Goal: Task Accomplishment & Management: Manage account settings

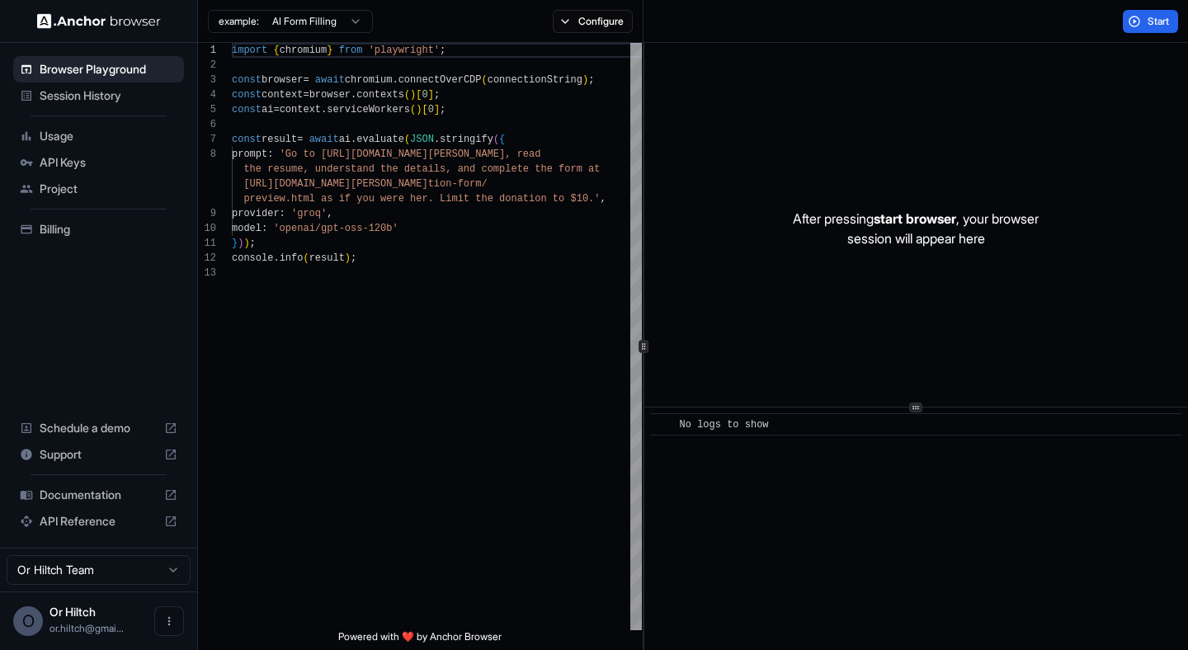
scroll to position [104, 0]
click at [84, 86] on div "Session History" at bounding box center [98, 95] width 171 height 26
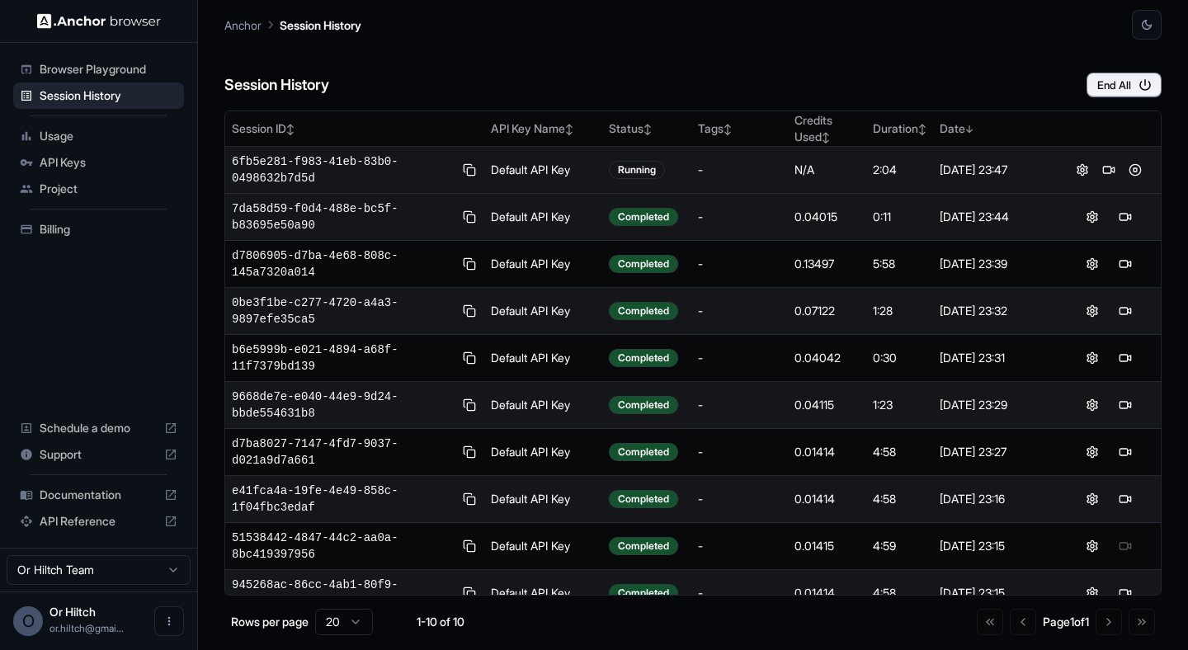
click at [595, 163] on td "Default API Key" at bounding box center [543, 170] width 118 height 47
click at [1110, 165] on button at bounding box center [1109, 170] width 20 height 20
click at [1106, 169] on button at bounding box center [1109, 170] width 20 height 20
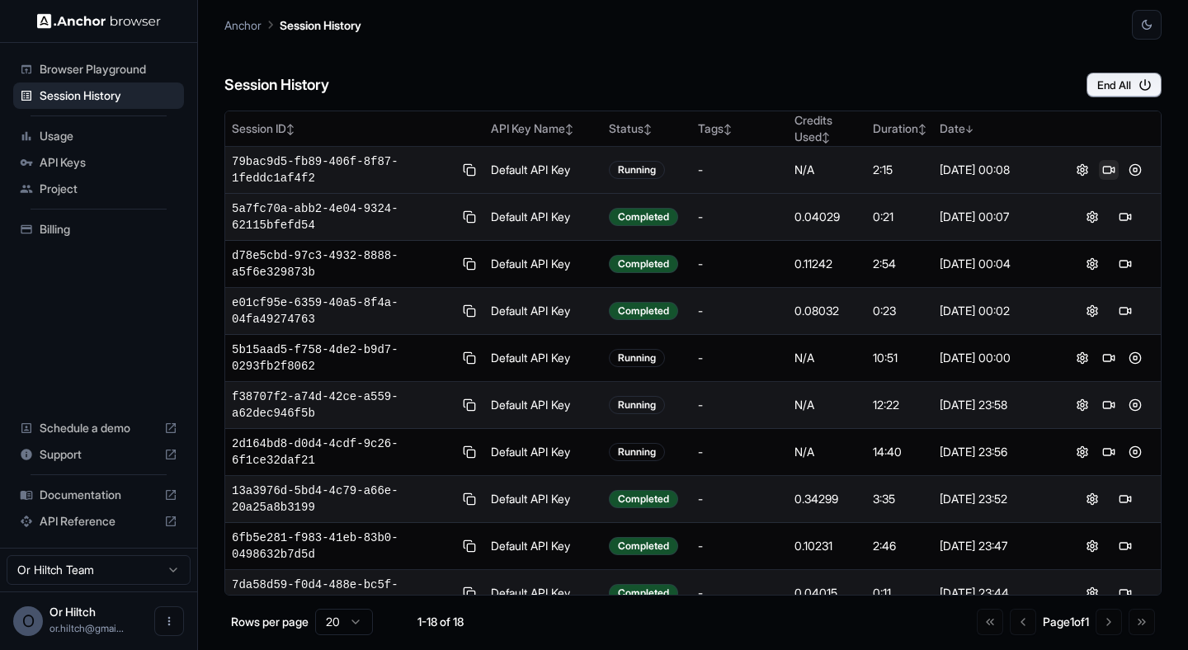
click at [1113, 165] on button at bounding box center [1109, 170] width 20 height 20
click at [1105, 166] on button at bounding box center [1109, 170] width 20 height 20
click at [1089, 164] on button at bounding box center [1082, 170] width 20 height 20
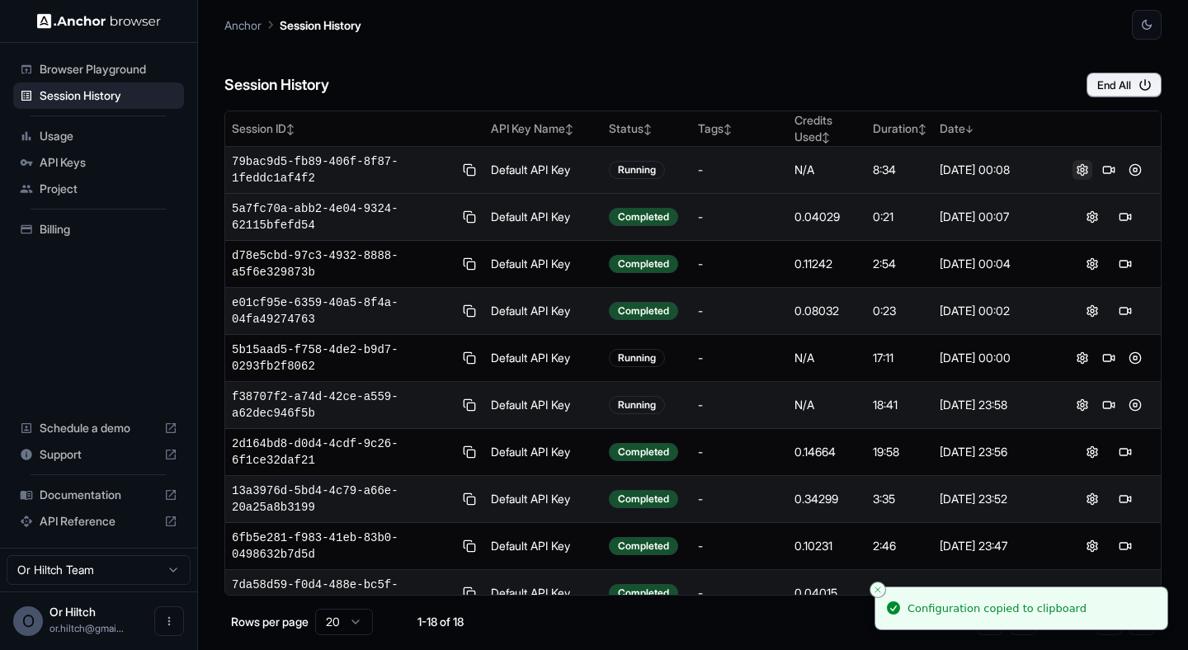
click at [1082, 166] on button at bounding box center [1082, 170] width 20 height 20
click at [1004, 171] on div "Sep 22, 2025, 00:08" at bounding box center [995, 170] width 111 height 16
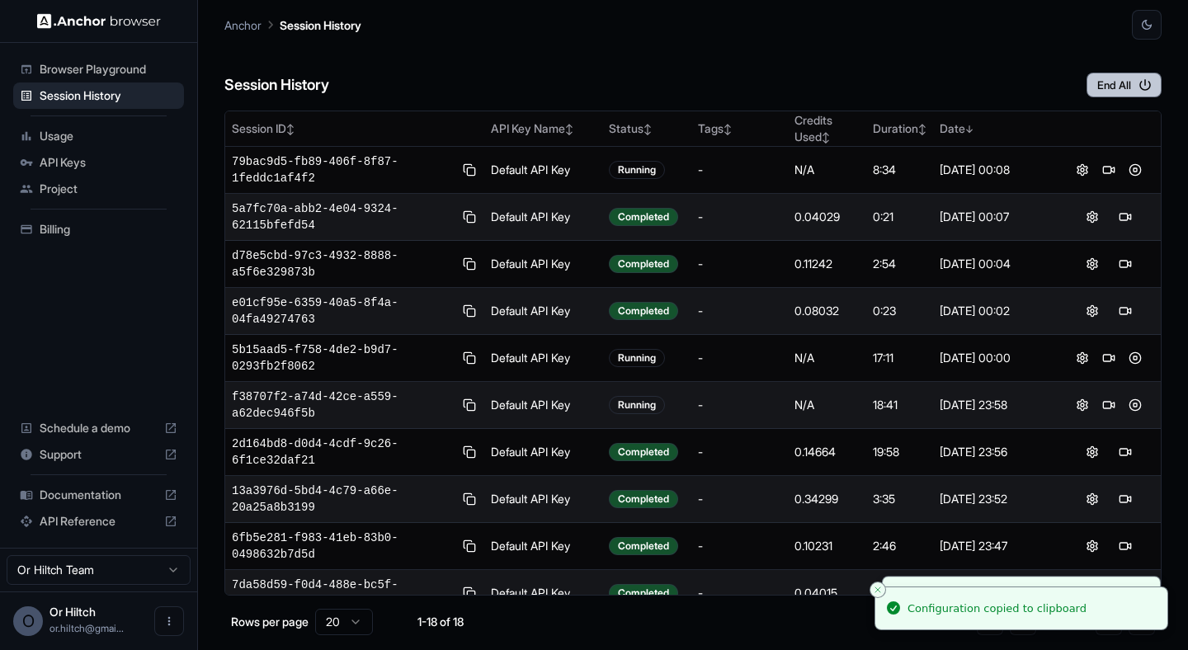
click at [1128, 85] on button "End All" at bounding box center [1123, 85] width 75 height 25
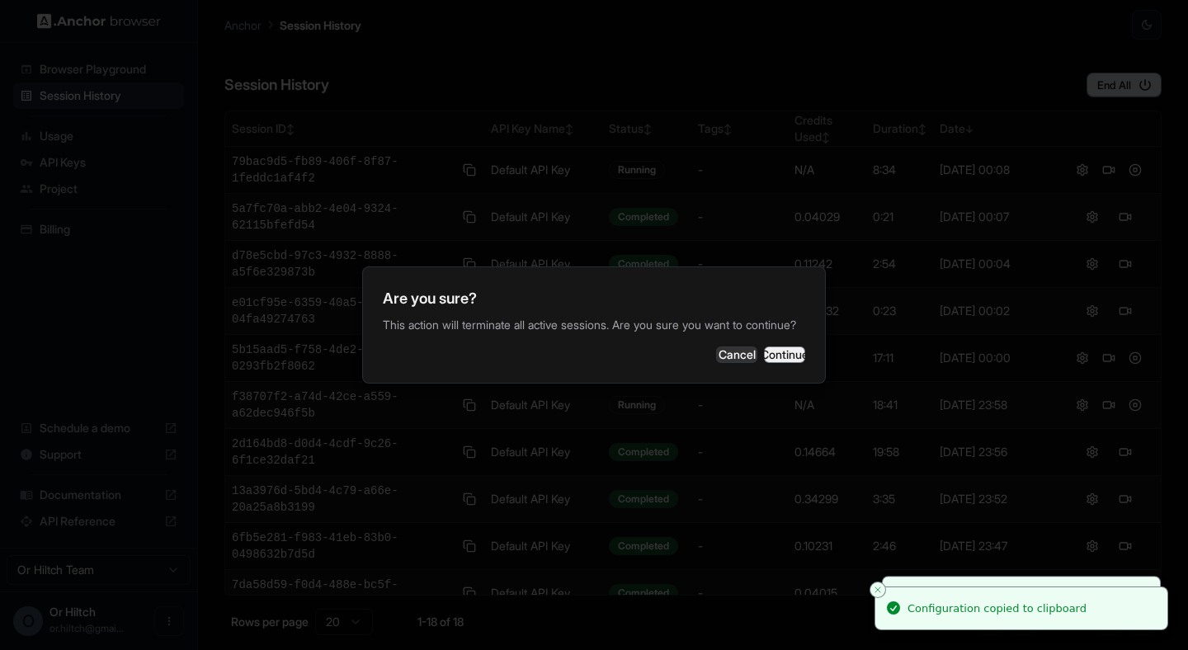
click at [779, 362] on button "Continue" at bounding box center [784, 354] width 41 height 16
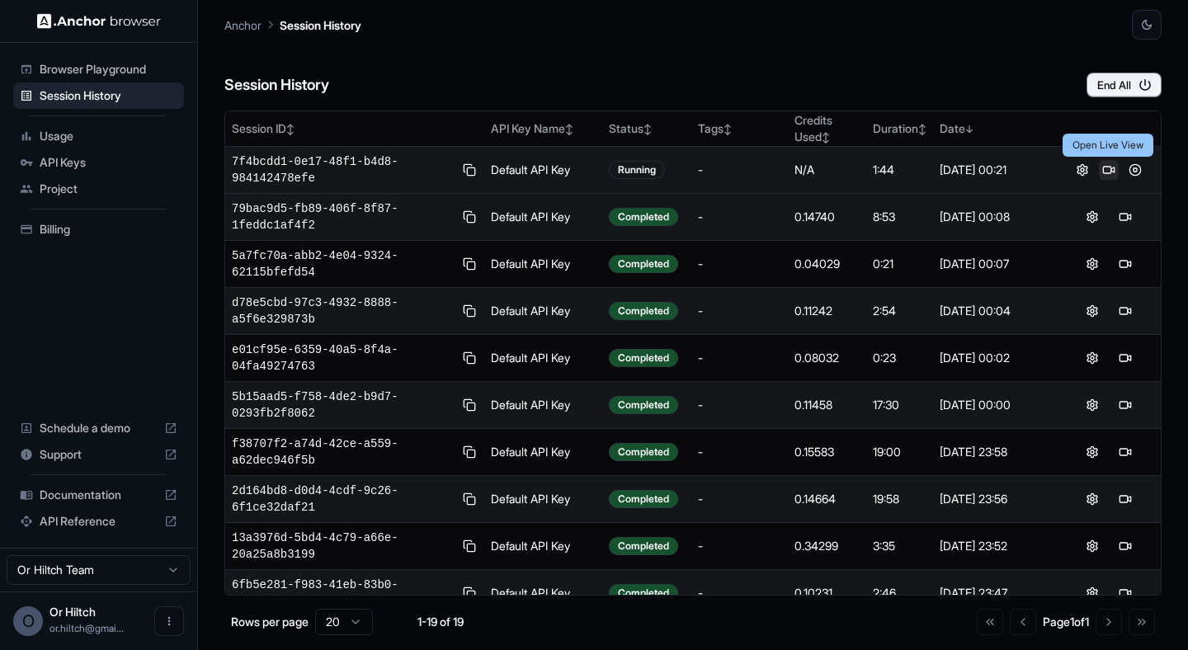
click at [1110, 170] on button at bounding box center [1109, 170] width 20 height 20
click at [530, 70] on div "Session History End All" at bounding box center [692, 69] width 937 height 58
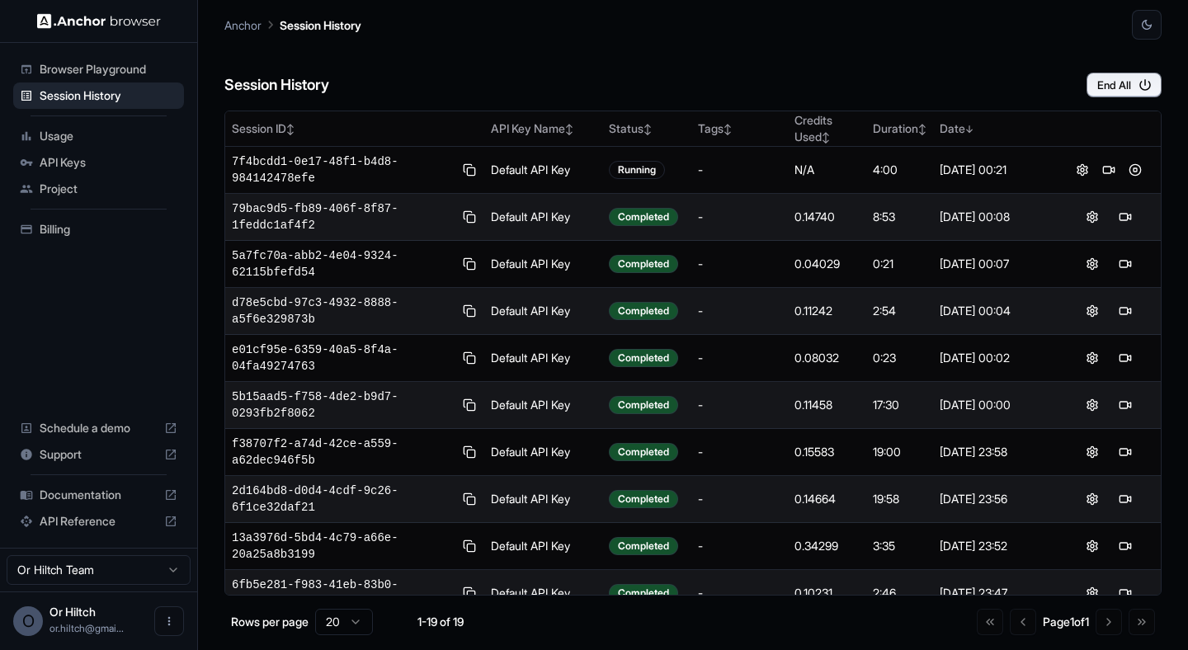
click at [639, 65] on div "Session History End All" at bounding box center [692, 69] width 937 height 58
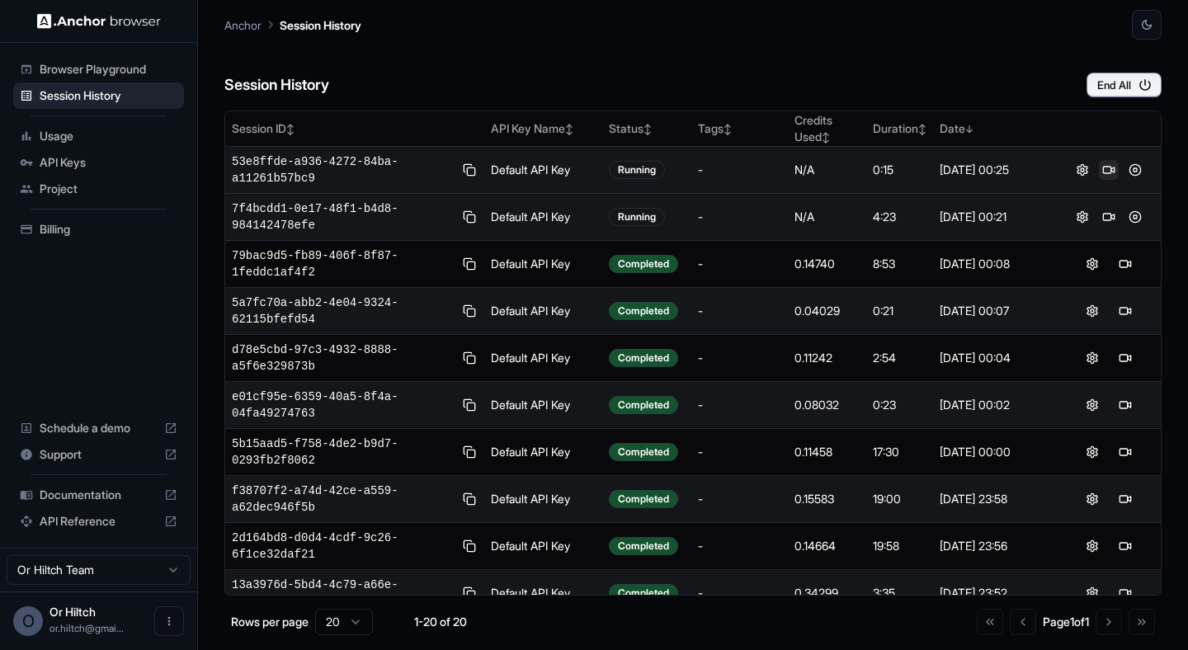
click at [1112, 168] on button at bounding box center [1109, 170] width 20 height 20
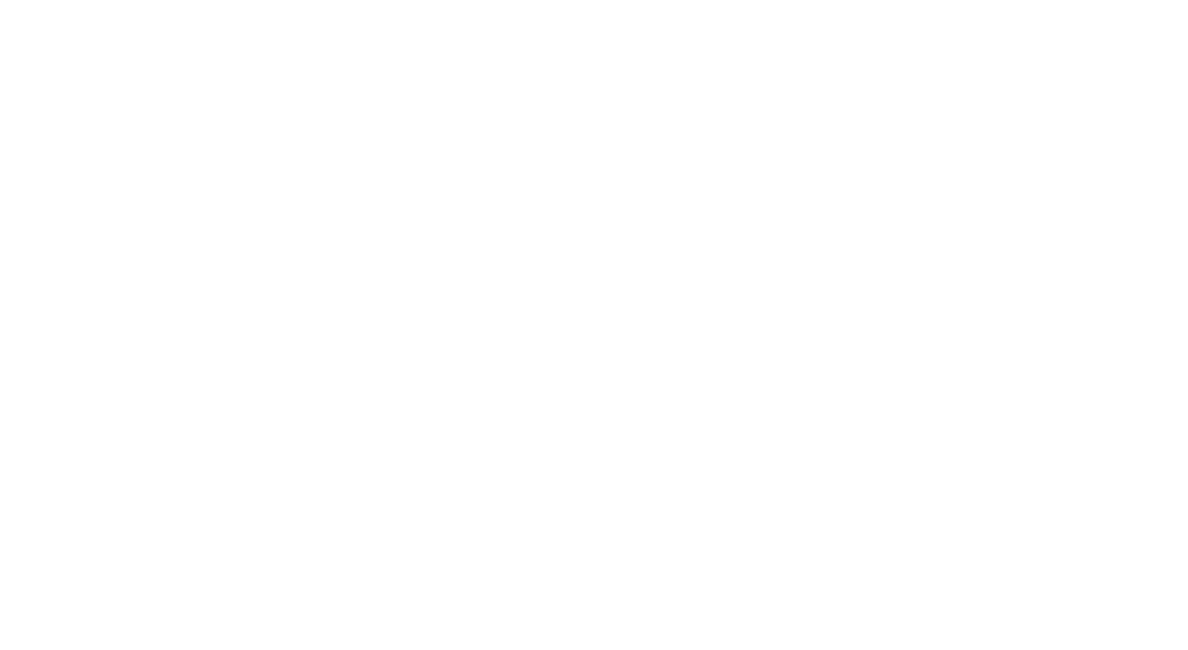
click at [1122, 87] on body at bounding box center [594, 325] width 1188 height 650
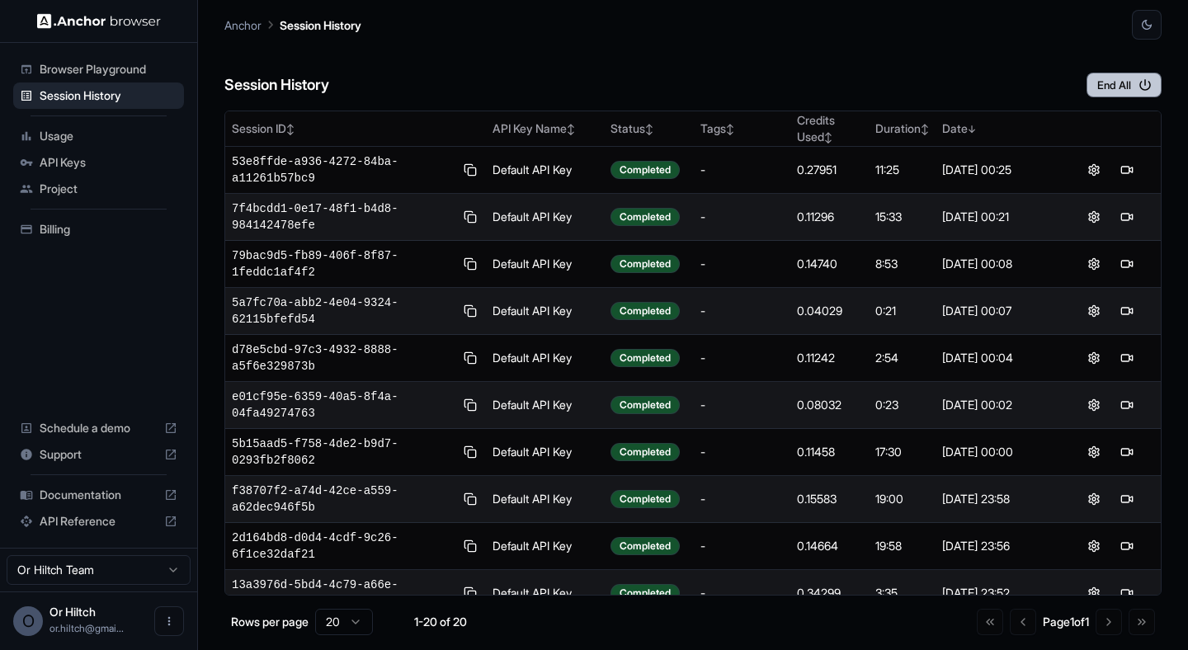
click at [1119, 95] on button "End All" at bounding box center [1123, 85] width 75 height 25
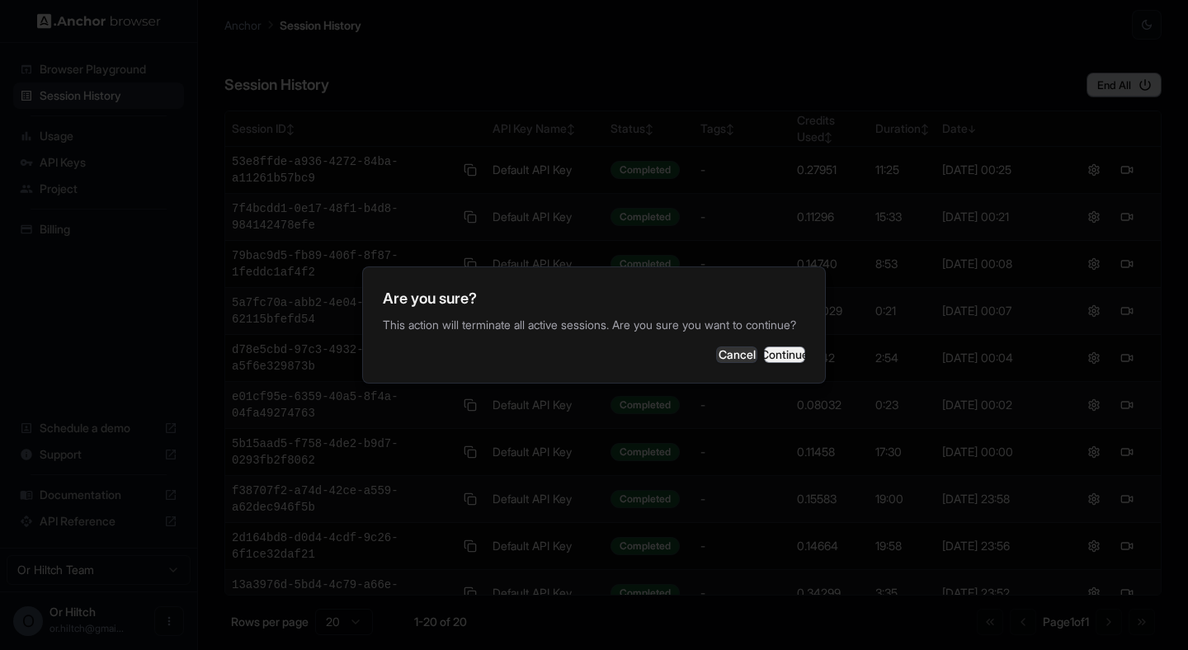
click at [797, 363] on button "Continue" at bounding box center [784, 354] width 41 height 16
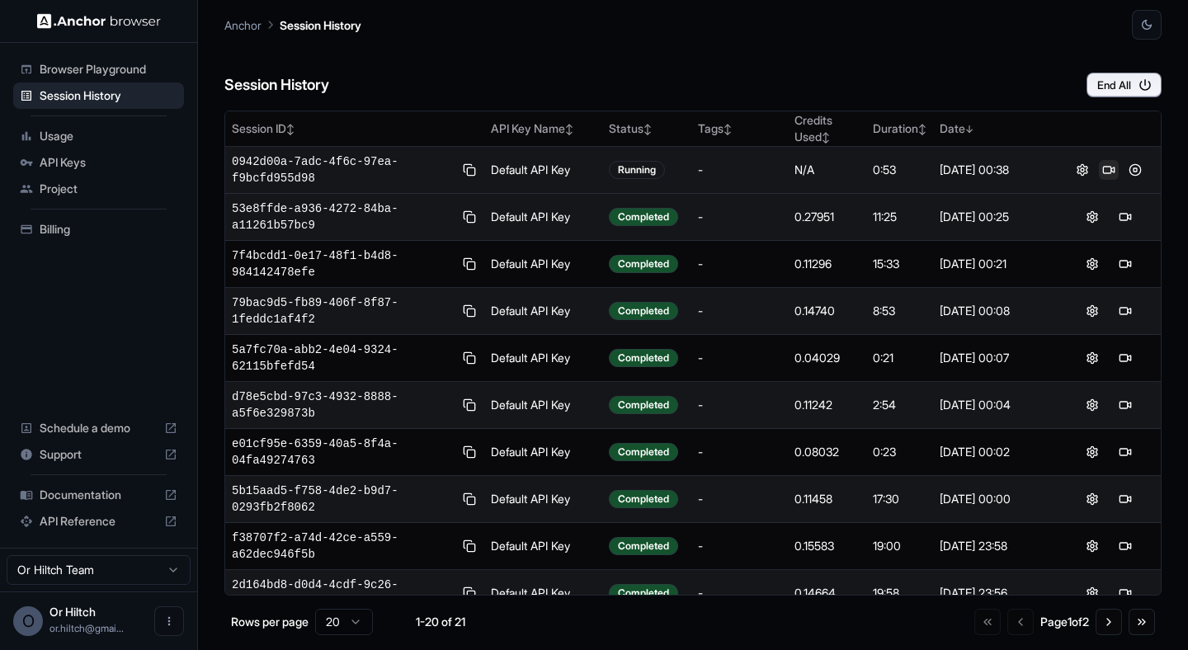
click at [1112, 173] on button at bounding box center [1109, 170] width 20 height 20
click at [1106, 168] on button at bounding box center [1109, 170] width 20 height 20
click at [1115, 173] on button at bounding box center [1109, 170] width 20 height 20
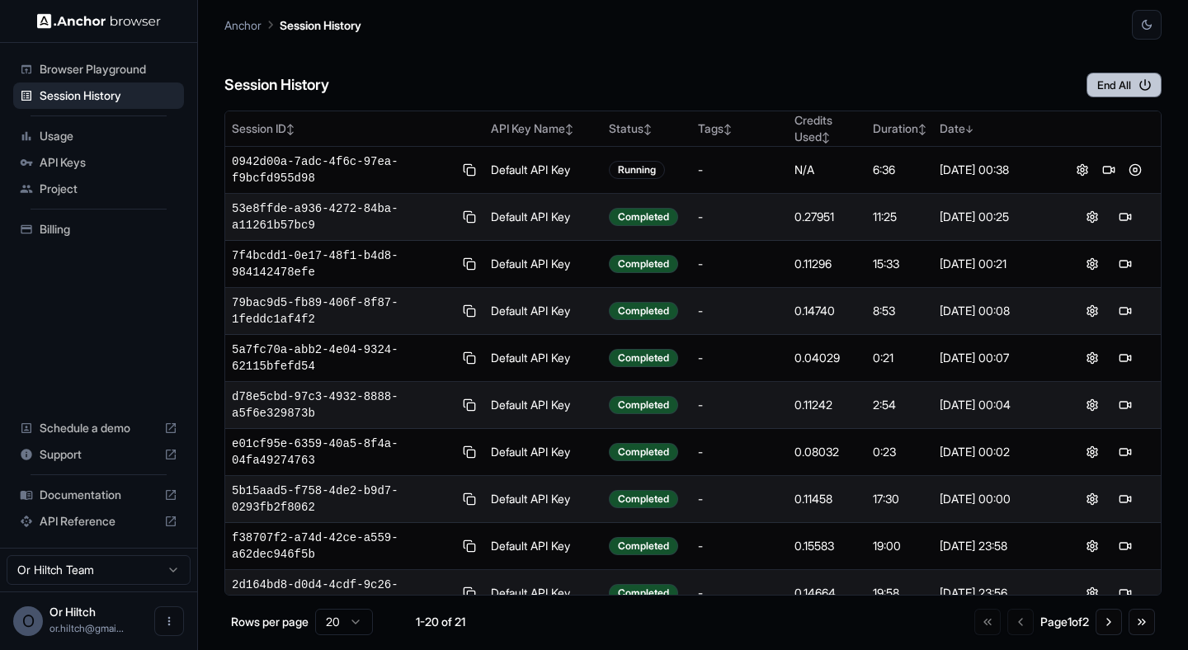
click at [1138, 93] on button "End All" at bounding box center [1123, 85] width 75 height 25
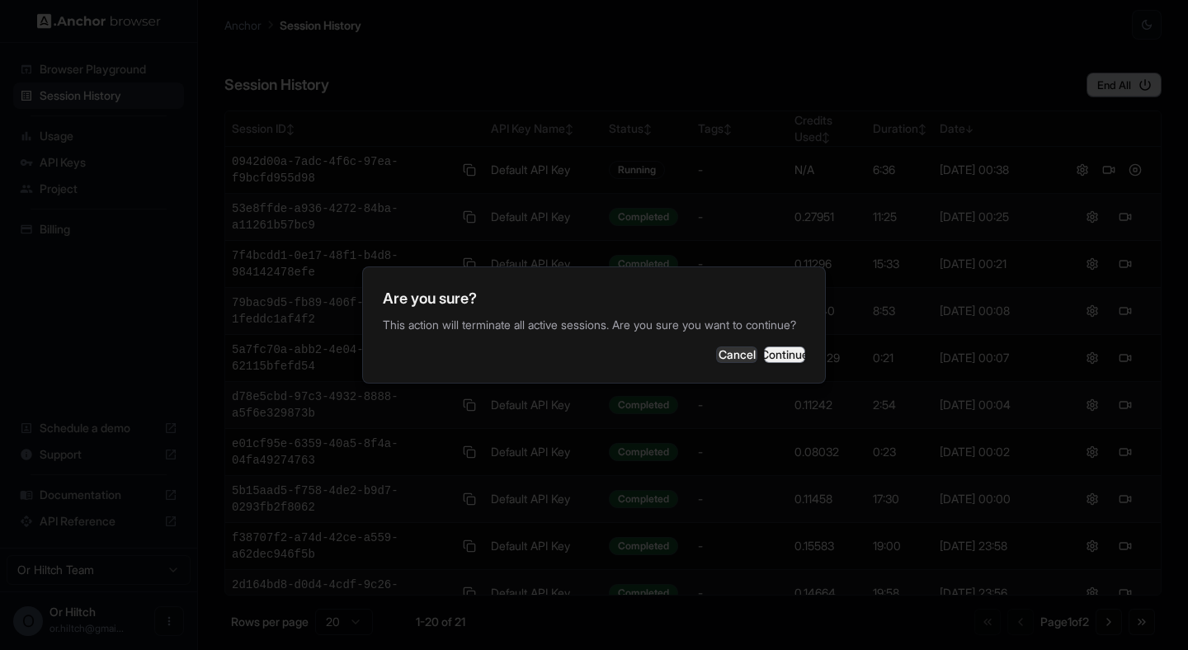
click at [767, 359] on button "Continue" at bounding box center [784, 354] width 41 height 16
